Goal: Browse casually

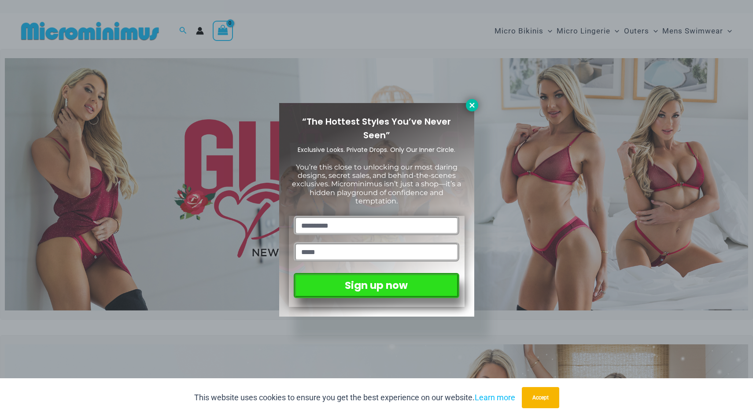
click at [475, 109] on button at bounding box center [472, 105] width 12 height 12
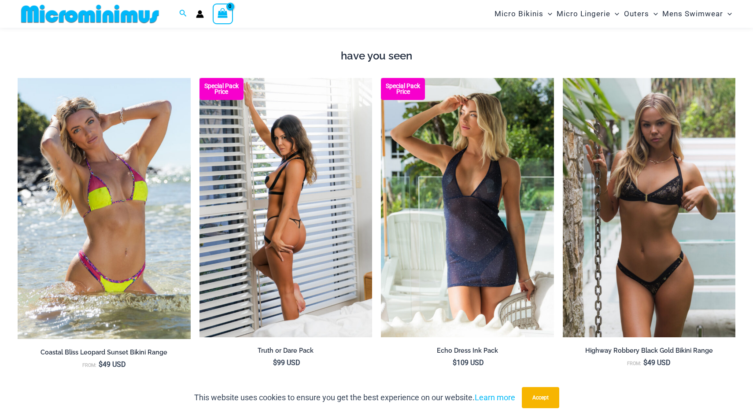
scroll to position [1053, 0]
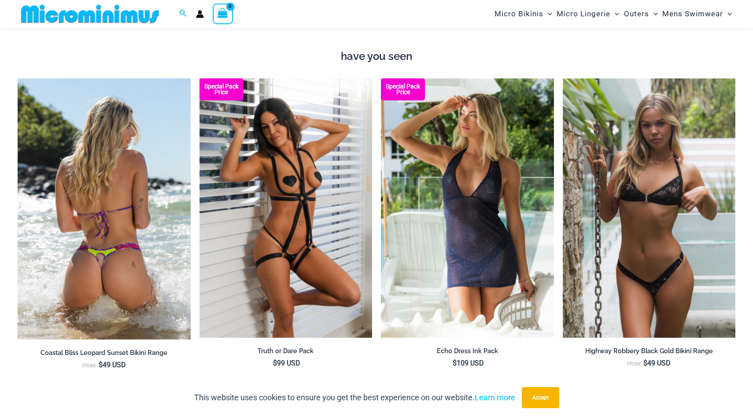
click at [119, 132] on img at bounding box center [104, 208] width 173 height 261
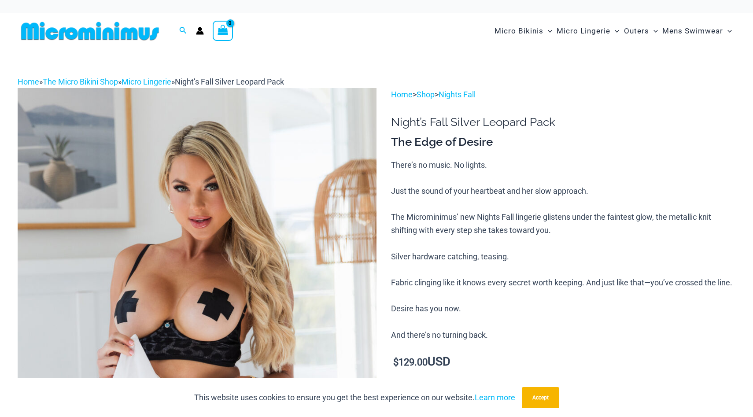
click at [253, 180] on img at bounding box center [197, 357] width 359 height 538
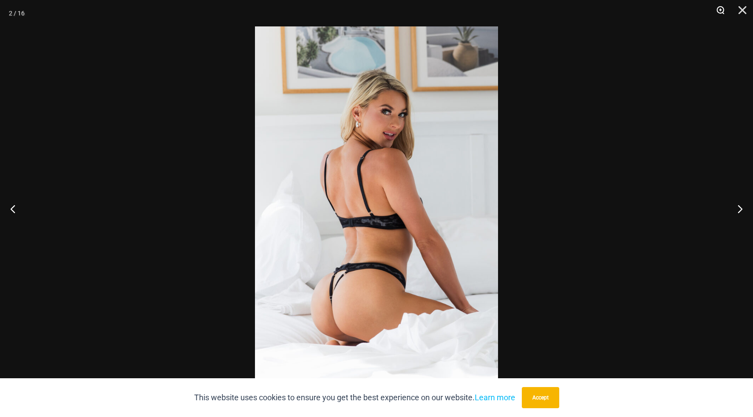
click at [720, 5] on button "Zoom" at bounding box center [717, 13] width 22 height 26
click at [425, 44] on img at bounding box center [376, 208] width 243 height 364
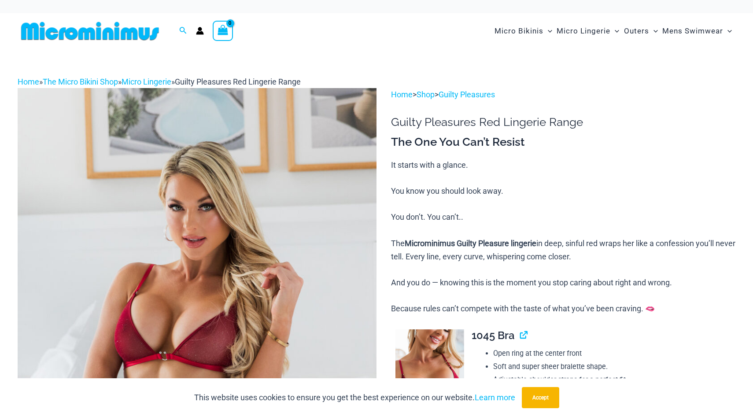
click at [334, 183] on img at bounding box center [197, 357] width 359 height 538
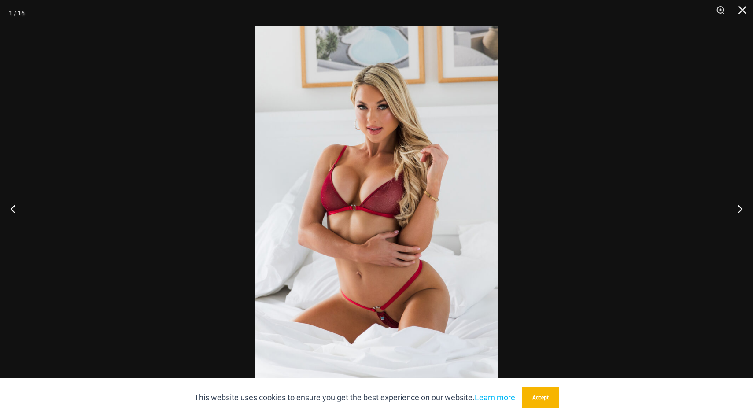
click at [427, 166] on img at bounding box center [376, 208] width 243 height 364
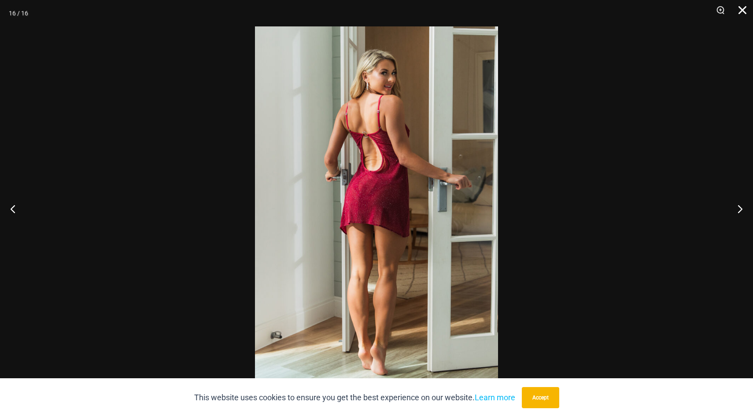
click at [738, 7] on button "Close" at bounding box center [739, 13] width 22 height 26
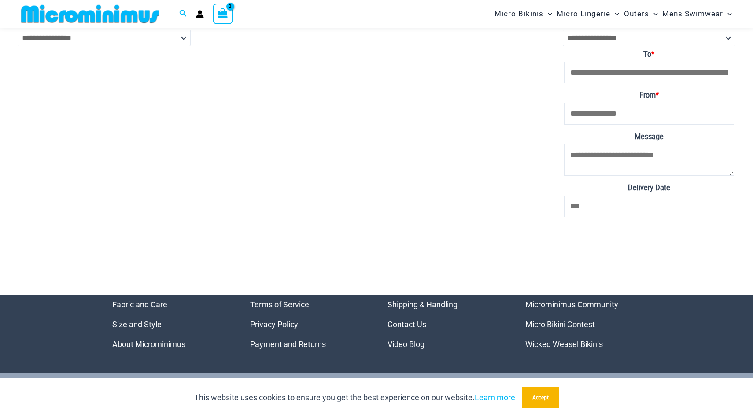
scroll to position [3550, 0]
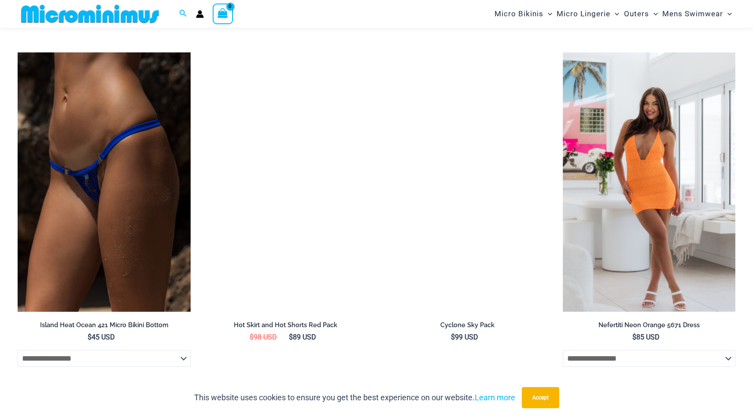
scroll to position [2004, 0]
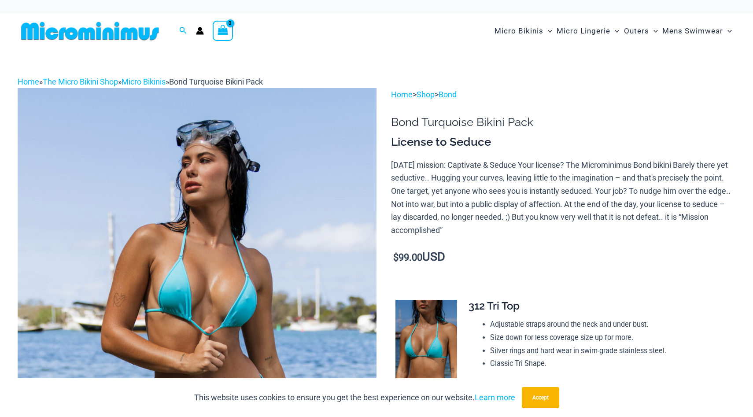
click at [225, 129] on img at bounding box center [197, 357] width 359 height 538
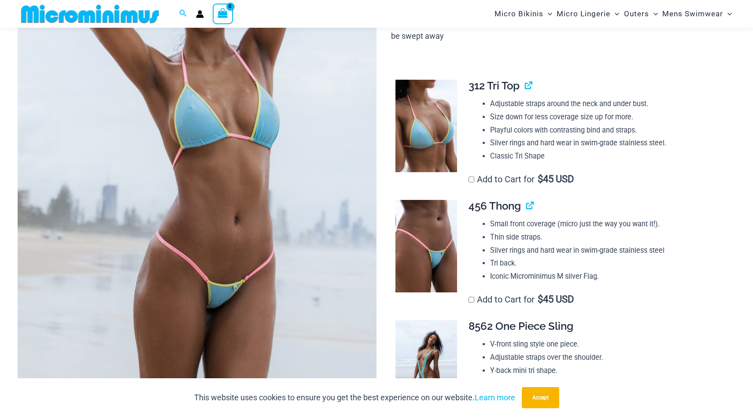
scroll to position [192, 0]
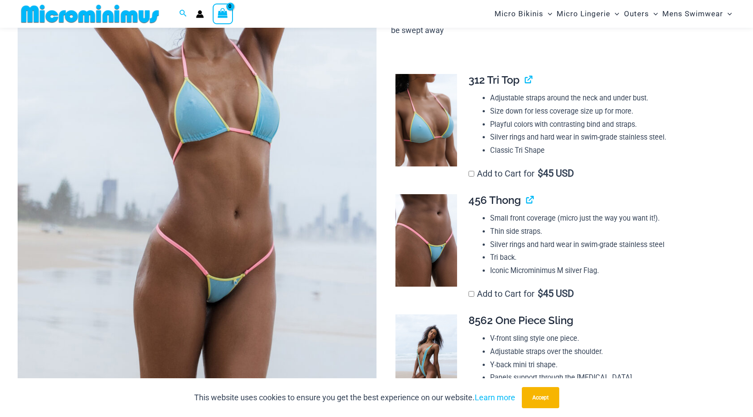
click at [337, 231] on img at bounding box center [197, 157] width 359 height 538
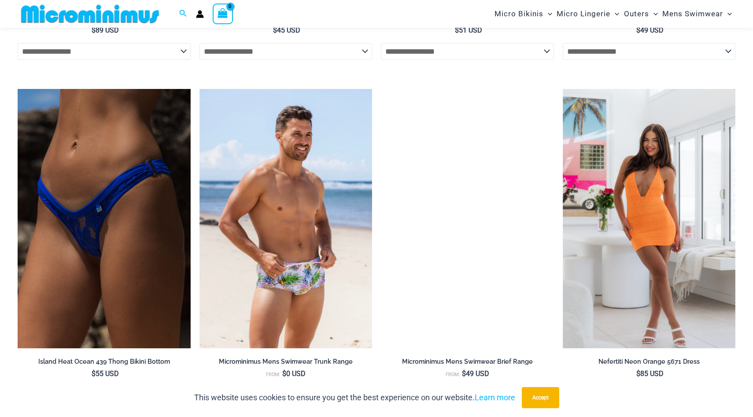
scroll to position [2794, 0]
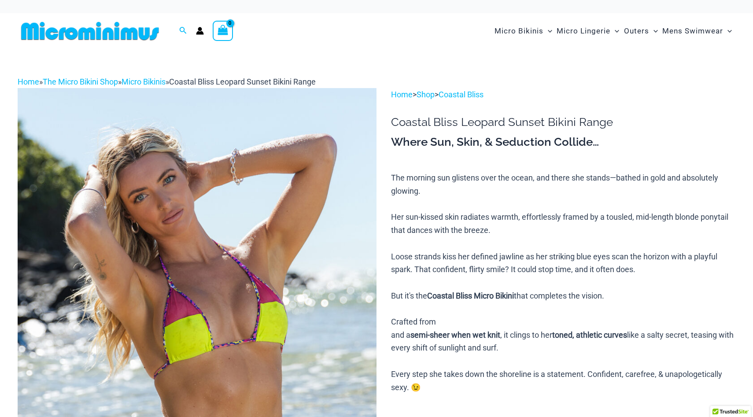
click at [282, 151] on img at bounding box center [197, 359] width 359 height 542
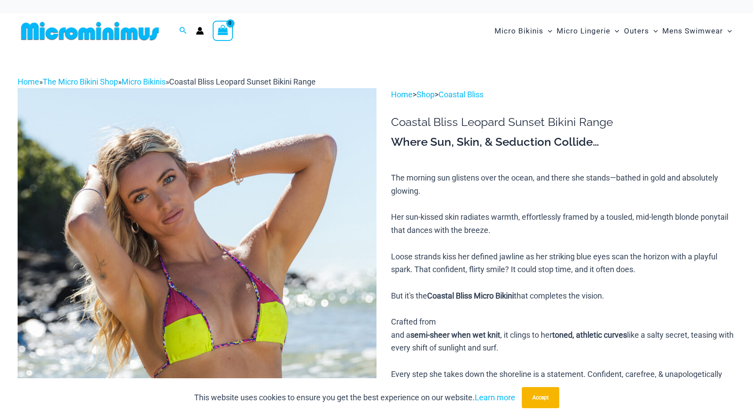
click at [300, 164] on img at bounding box center [197, 359] width 359 height 542
